Goal: Transaction & Acquisition: Purchase product/service

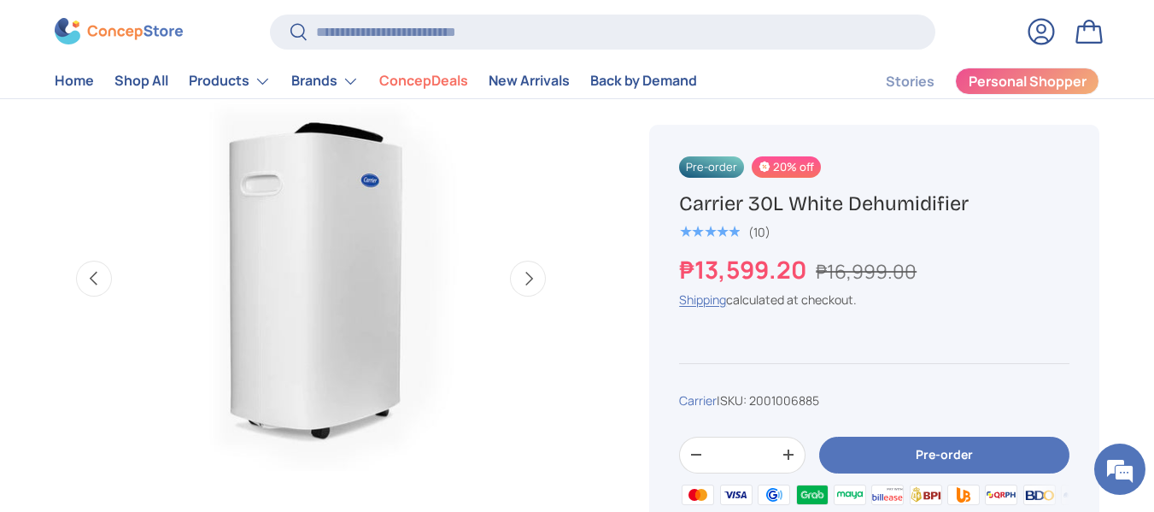
scroll to position [598, 0]
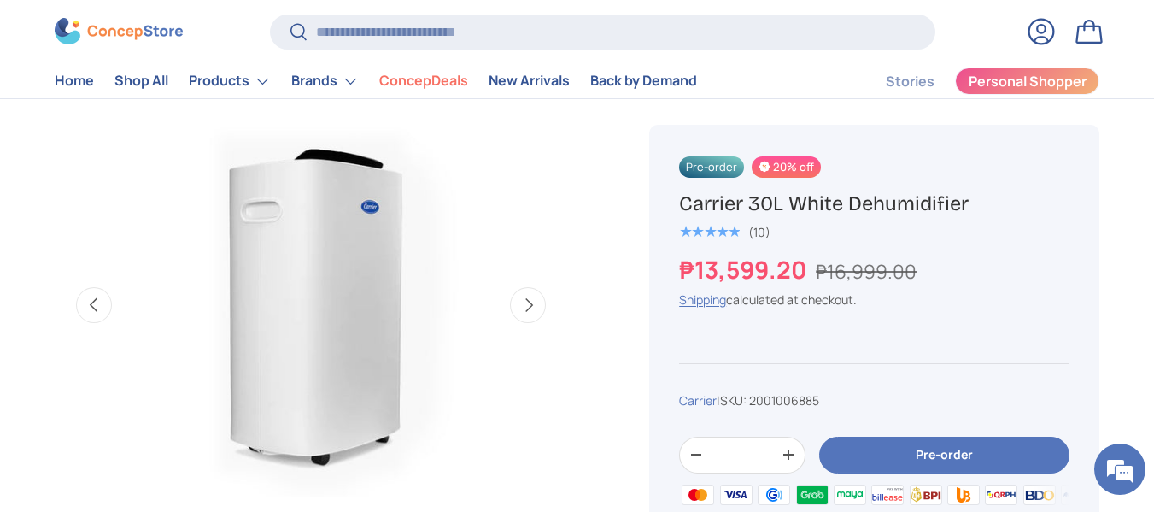
click at [907, 439] on button "Pre-order" at bounding box center [944, 454] width 250 height 37
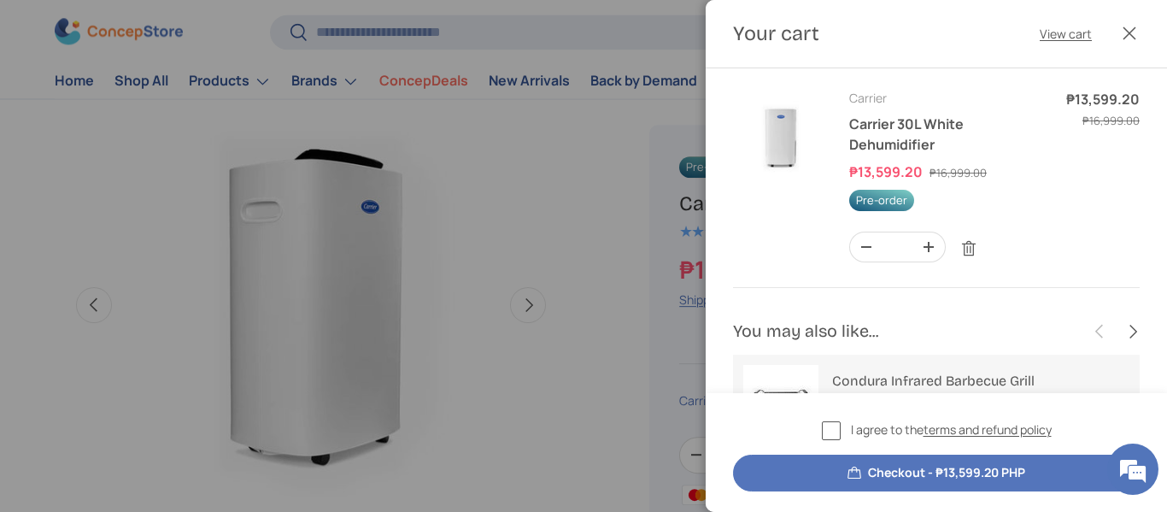
scroll to position [85, 0]
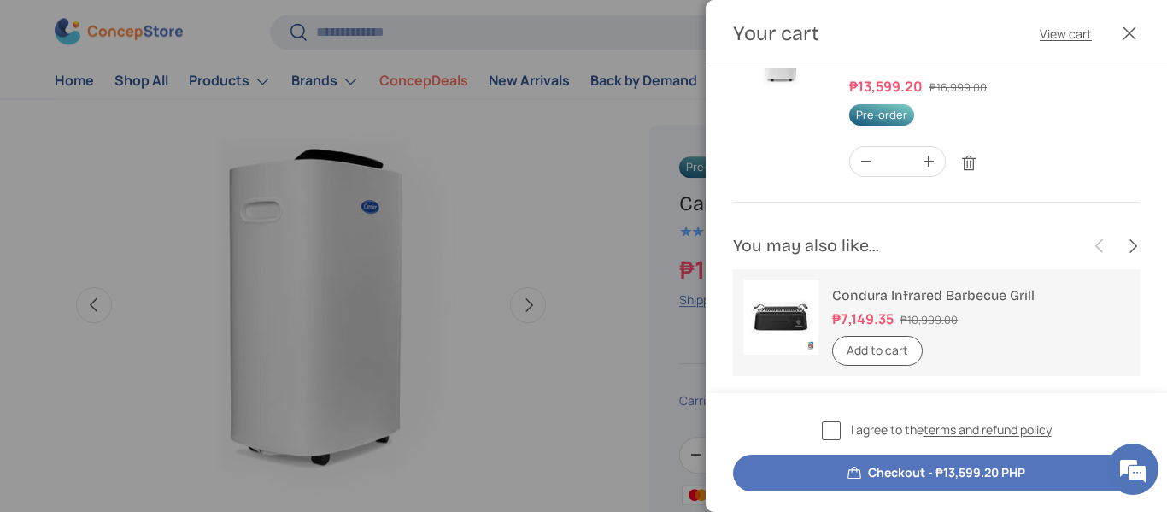
click at [953, 467] on button "Checkout - ₱13,599.20 PHP" at bounding box center [936, 472] width 406 height 37
click at [837, 432] on label "I agree to the terms and refund policy" at bounding box center [937, 430] width 230 height 20
click at [912, 479] on button "Checkout - ₱13,599.20 PHP" at bounding box center [936, 472] width 406 height 37
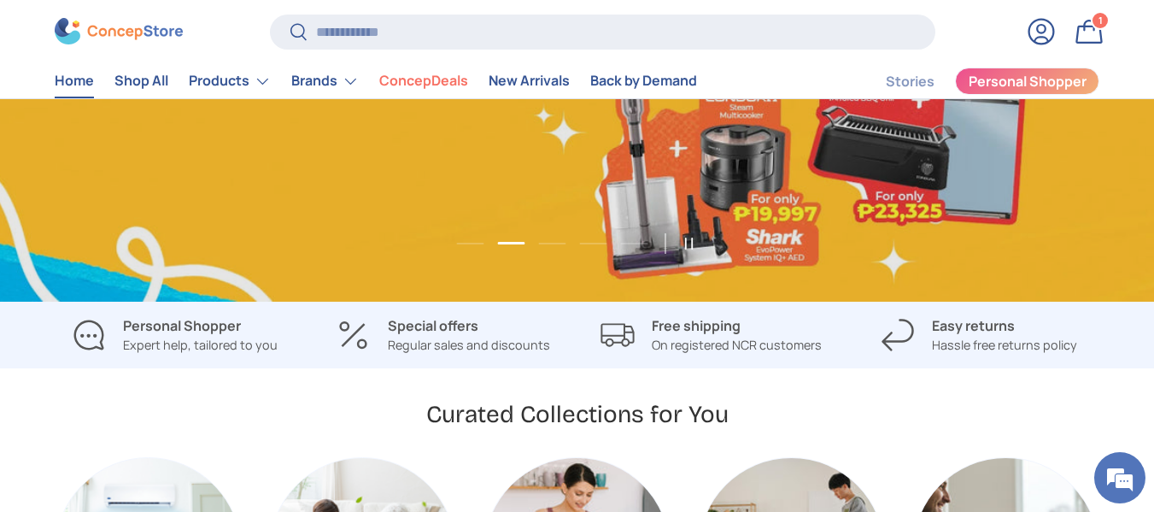
scroll to position [0, 1154]
click at [452, 344] on p "Regular sales and discounts" at bounding box center [469, 345] width 162 height 19
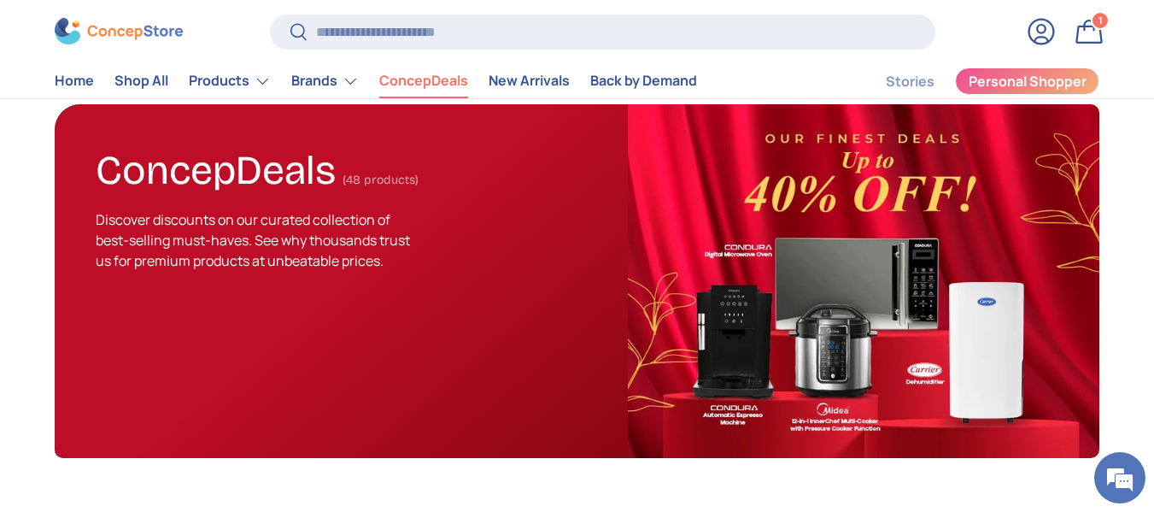
scroll to position [85, 0]
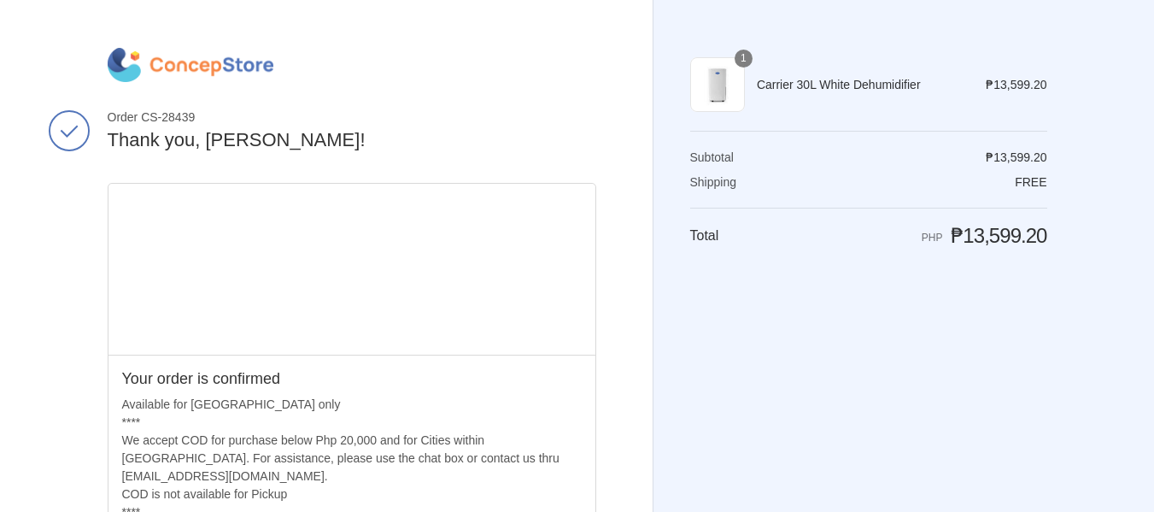
drag, startPoint x: 73, startPoint y: 289, endPoint x: 82, endPoint y: 311, distance: 24.1
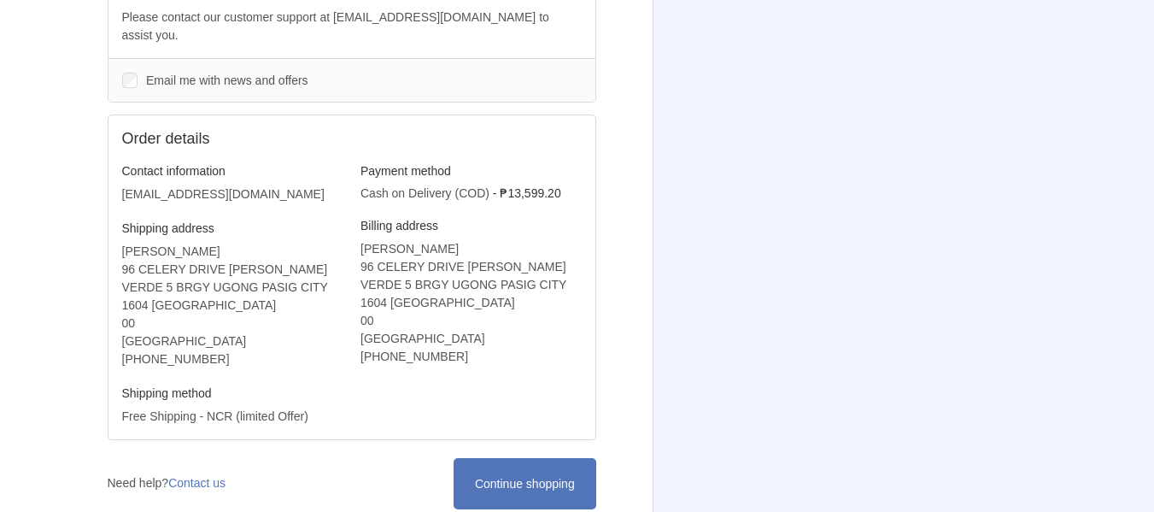
scroll to position [567, 0]
